Goal: Navigation & Orientation: Find specific page/section

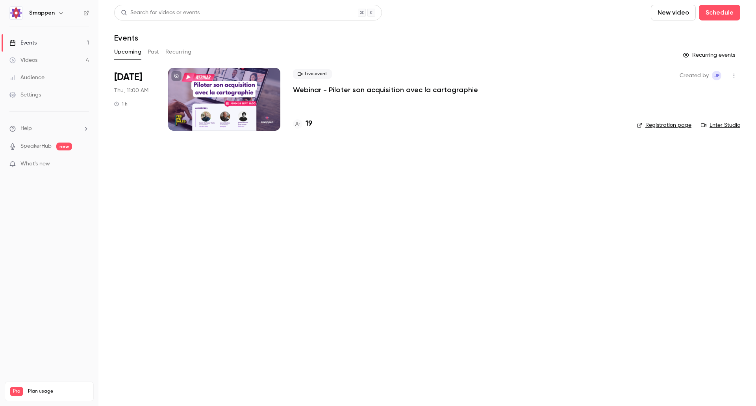
click at [718, 126] on link "Enter Studio" at bounding box center [720, 125] width 39 height 8
click at [310, 124] on h4 "19" at bounding box center [309, 124] width 7 height 11
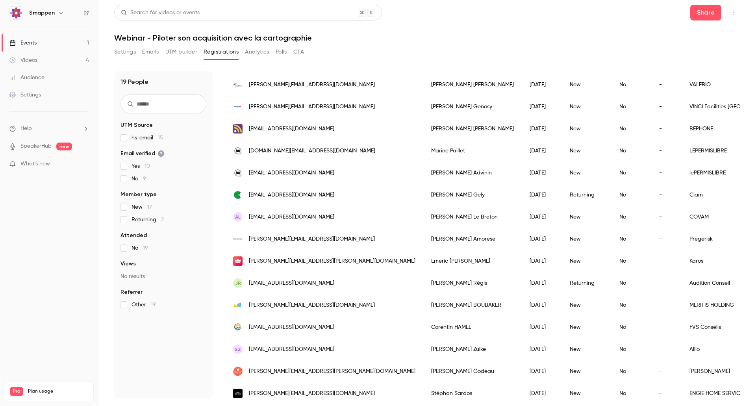
scroll to position [173, 0]
